Goal: Check status

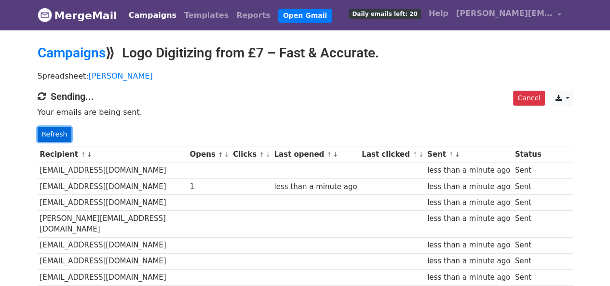
click at [53, 133] on link "Refresh" at bounding box center [55, 134] width 34 height 15
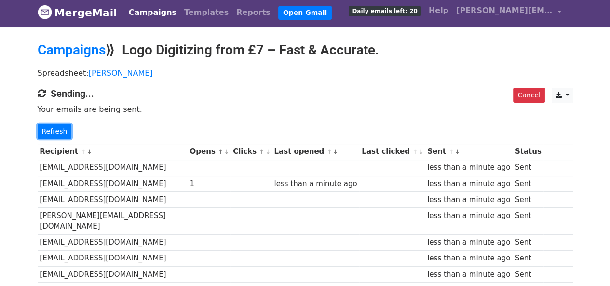
scroll to position [211, 0]
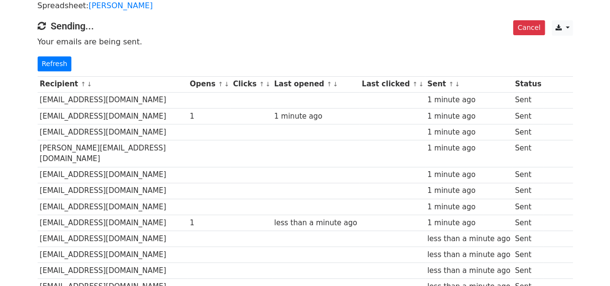
scroll to position [27, 0]
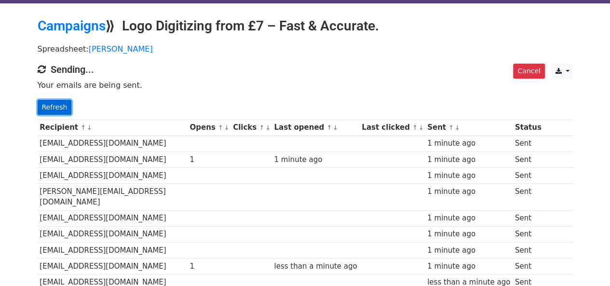
click at [53, 102] on link "Refresh" at bounding box center [55, 107] width 34 height 15
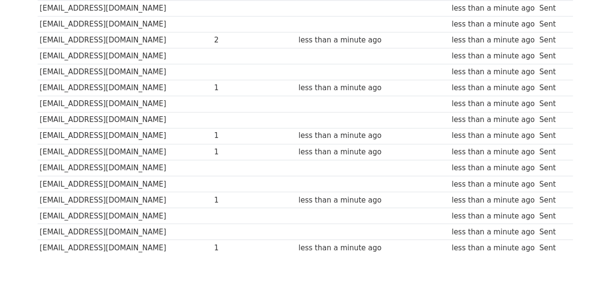
scroll to position [749, 0]
